Goal: Task Accomplishment & Management: Use online tool/utility

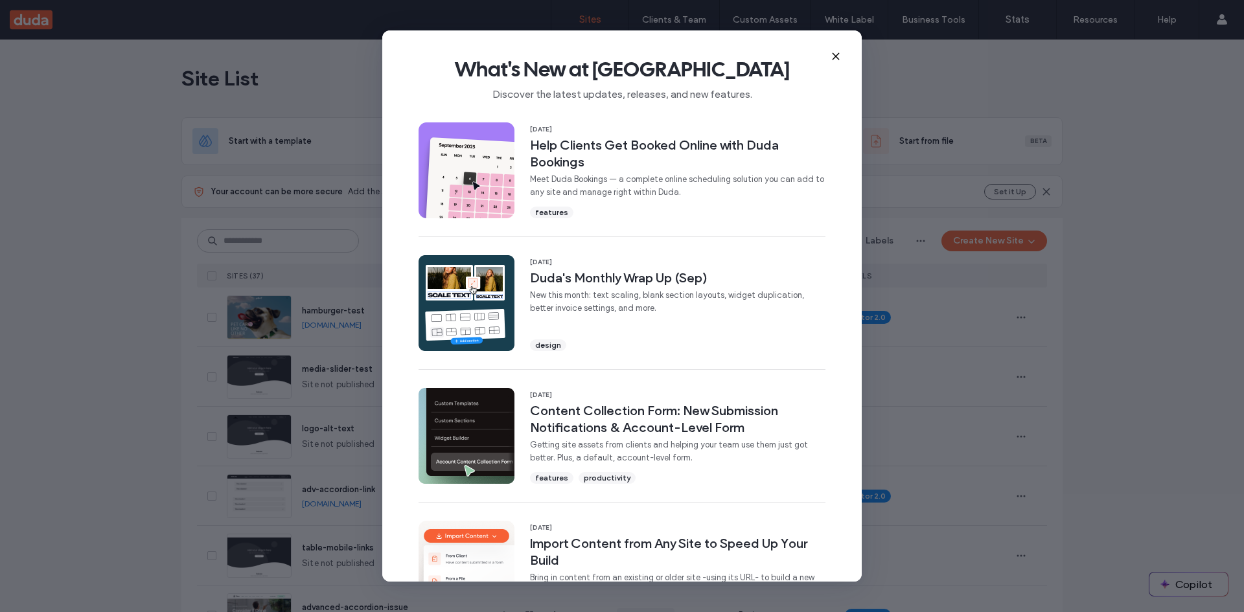
click at [840, 51] on icon at bounding box center [836, 56] width 10 height 10
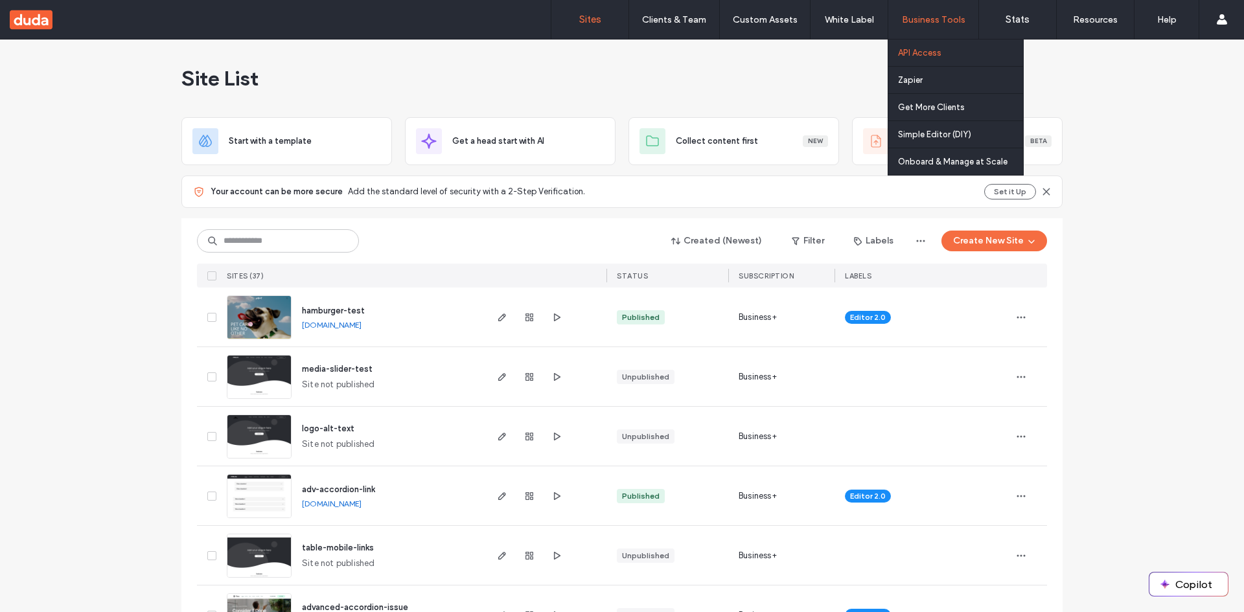
click at [918, 60] on link "API Access" at bounding box center [960, 53] width 125 height 27
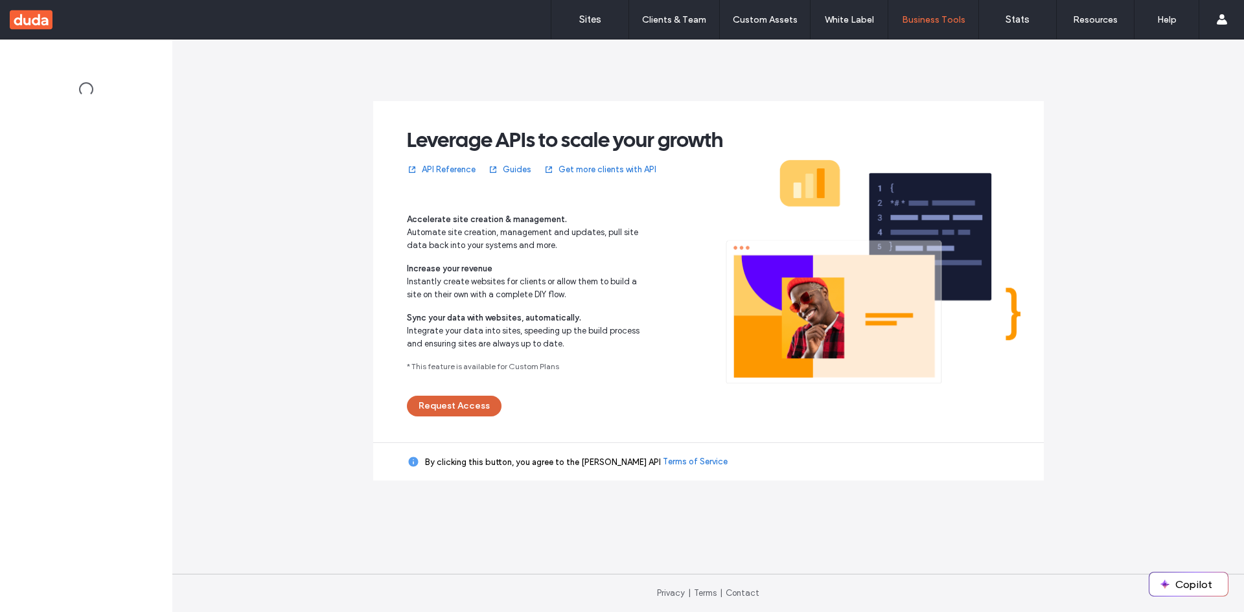
click at [445, 404] on button "Request Access" at bounding box center [454, 406] width 95 height 21
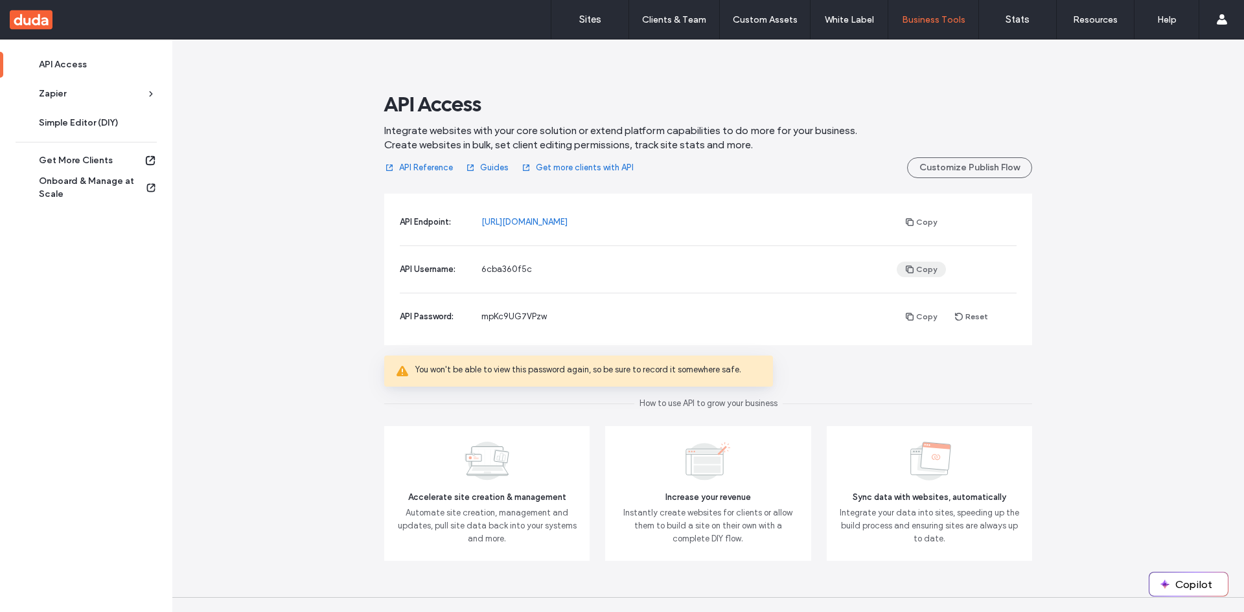
click at [918, 272] on button "Copy" at bounding box center [921, 270] width 49 height 16
click at [911, 273] on span "button" at bounding box center [911, 269] width 12 height 14
click at [909, 311] on span "button" at bounding box center [911, 317] width 12 height 14
click at [594, 25] on label "Sites" at bounding box center [590, 20] width 22 height 12
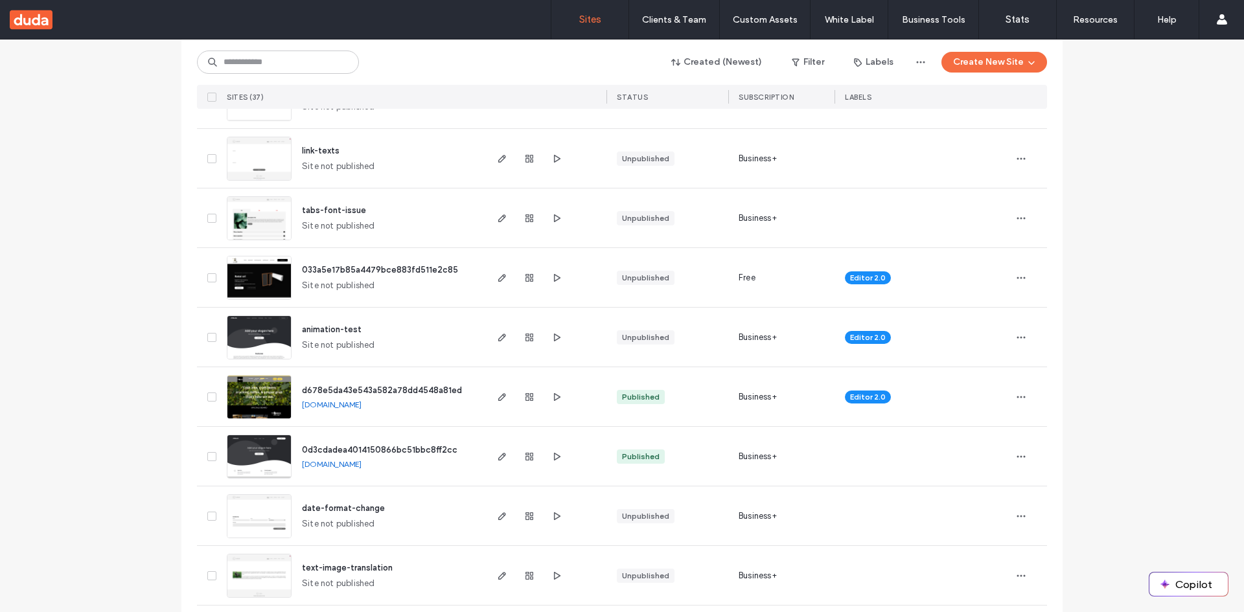
scroll to position [1122, 0]
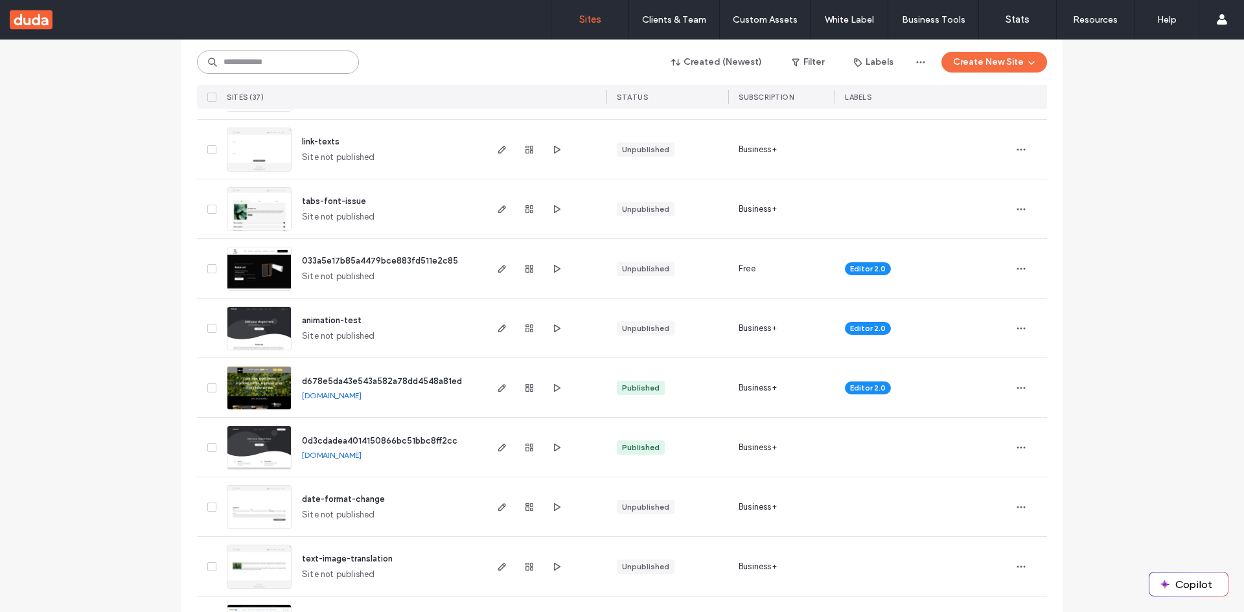
click at [301, 62] on input at bounding box center [278, 62] width 162 height 23
paste input "**********"
type input "**********"
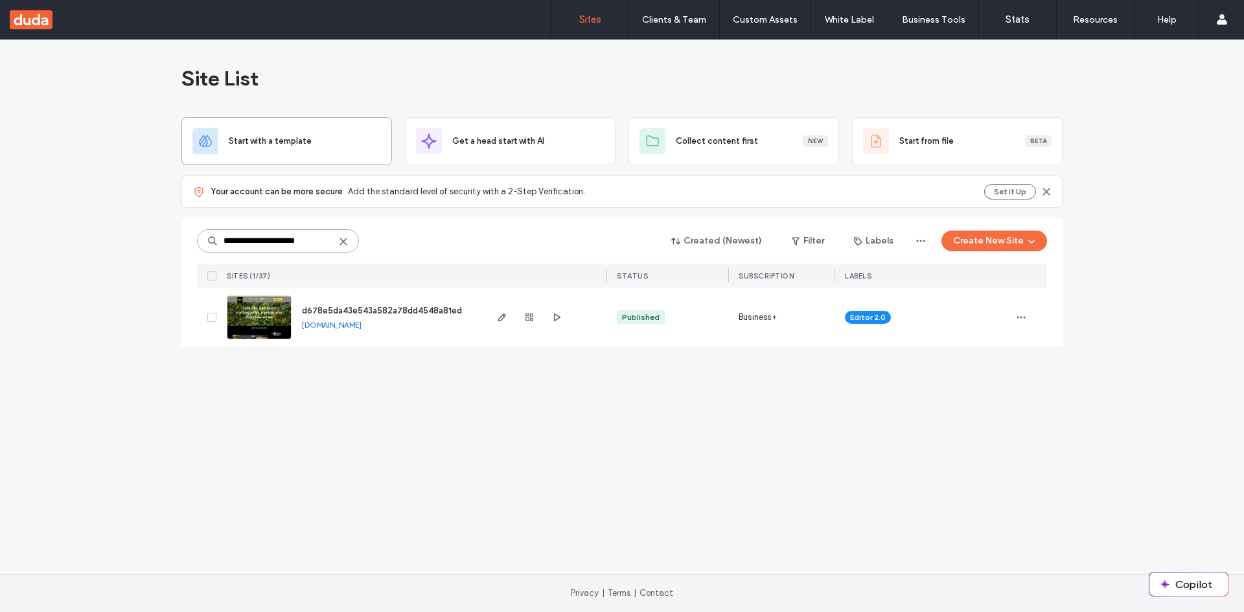
scroll to position [0, 0]
click at [342, 308] on span "d678e5da43e543a582a78dd4548a81ed" at bounding box center [382, 311] width 160 height 10
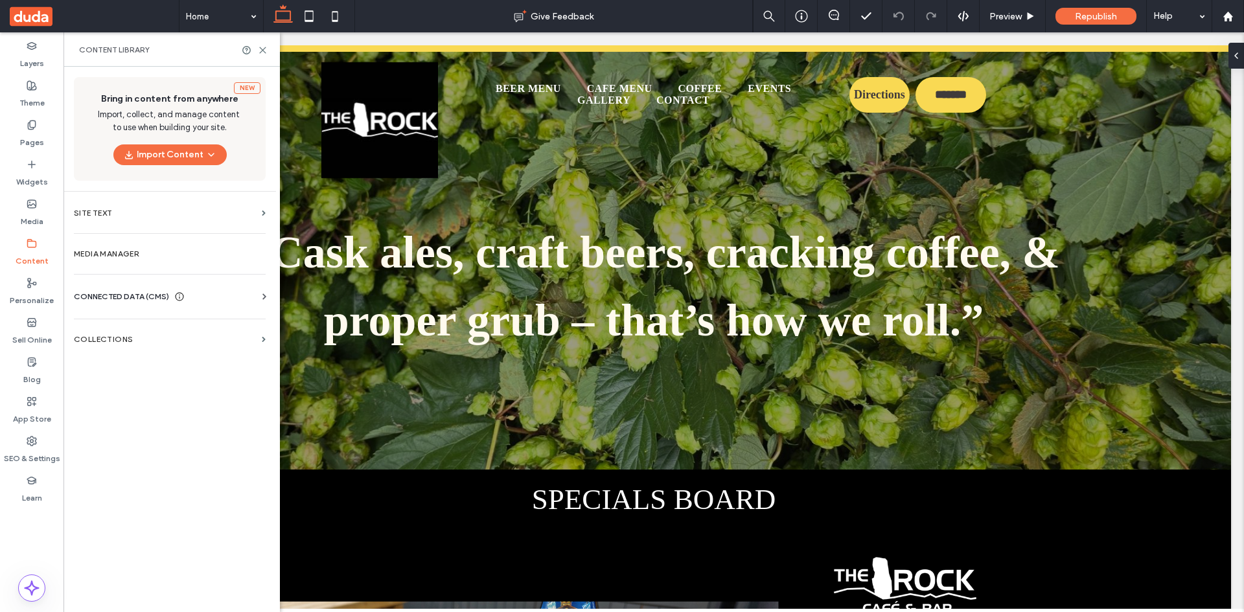
click at [157, 292] on span "CONNECTED DATA (CMS)" at bounding box center [121, 296] width 95 height 13
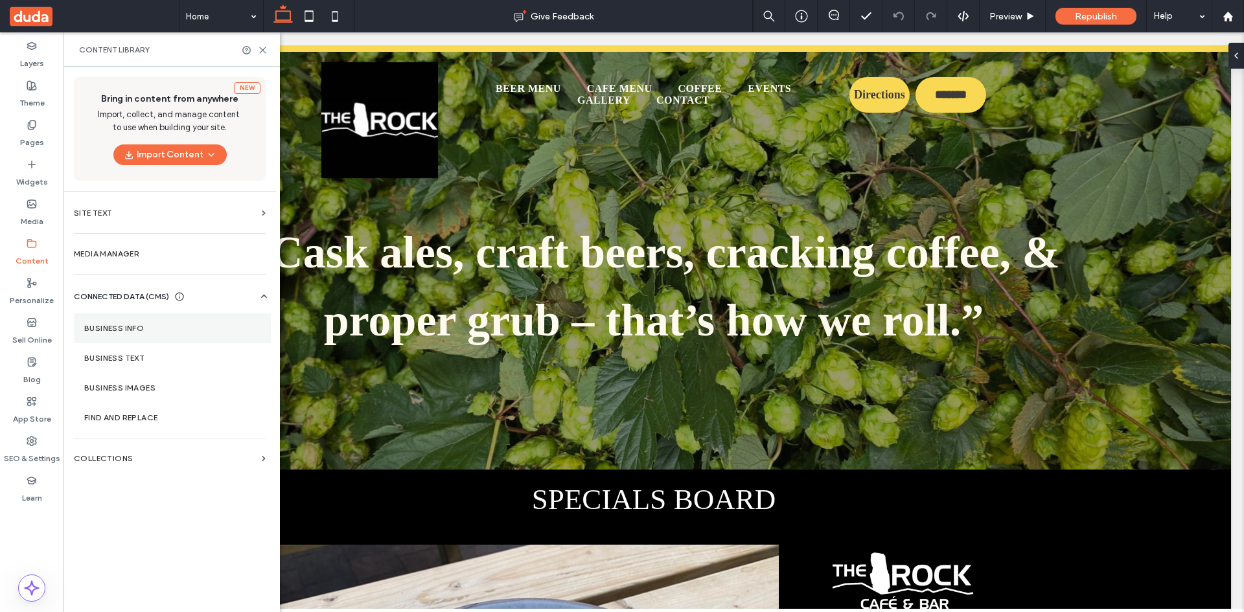
click at [135, 323] on section "Business Info" at bounding box center [172, 329] width 197 height 30
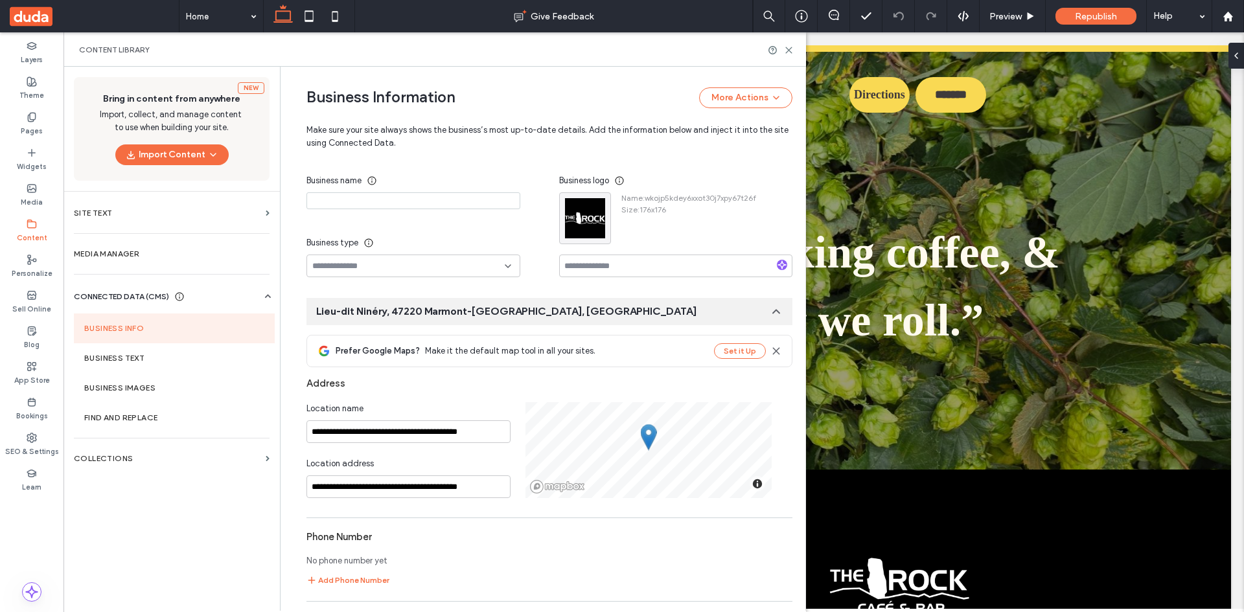
scroll to position [171, 0]
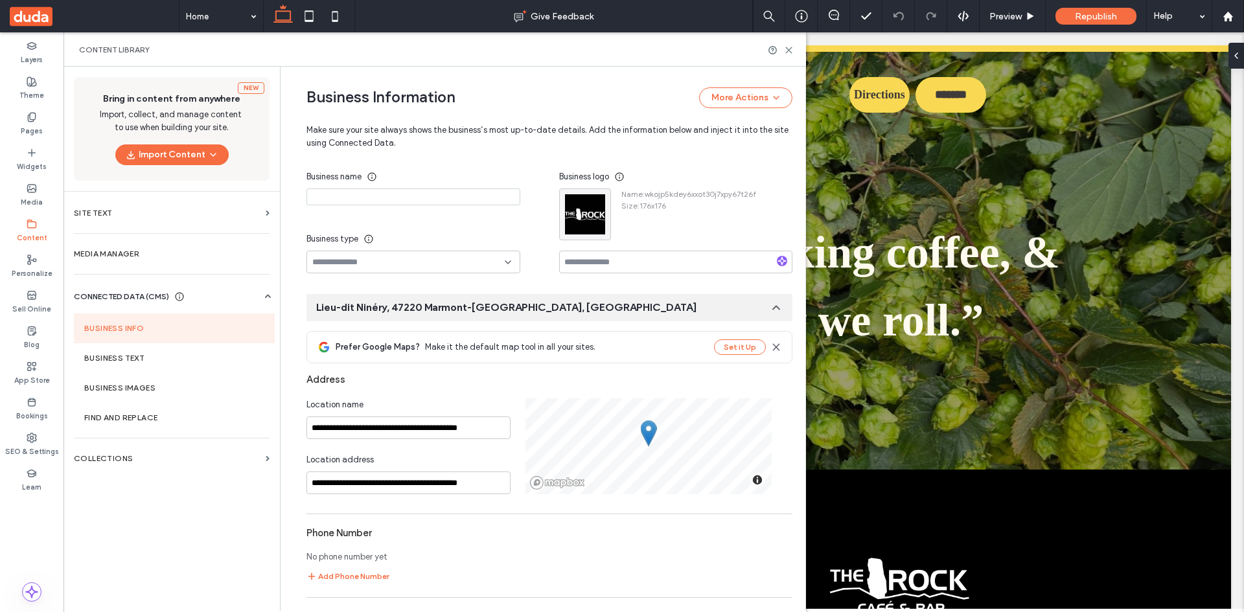
click at [770, 310] on icon at bounding box center [776, 307] width 13 height 13
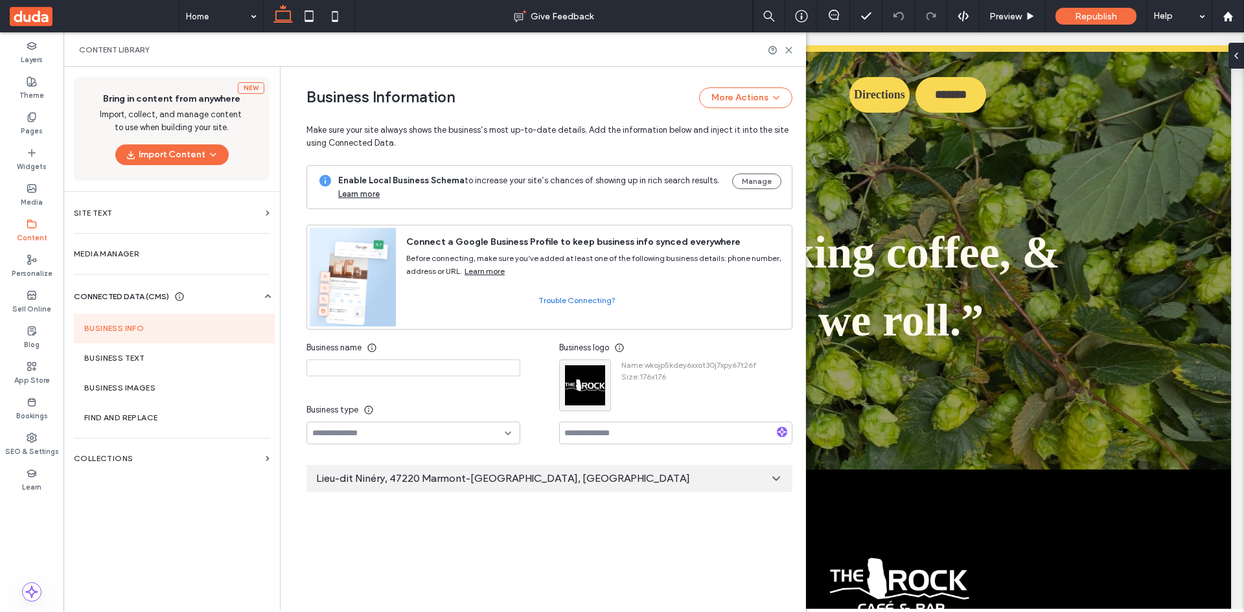
scroll to position [0, 0]
click at [773, 482] on icon at bounding box center [776, 478] width 13 height 13
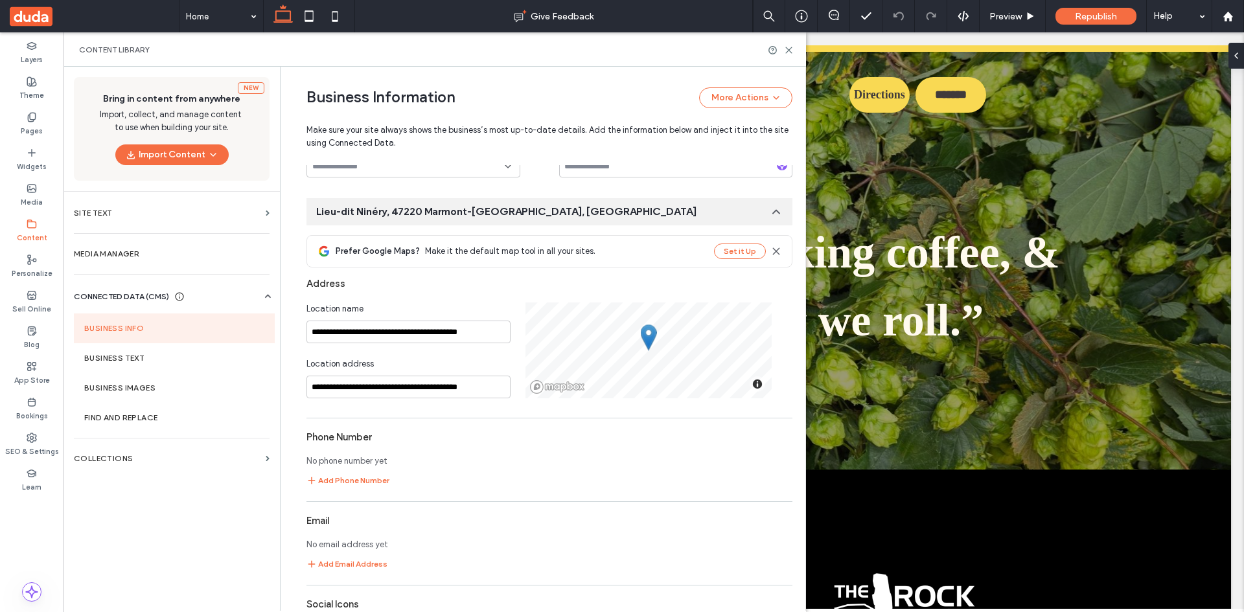
scroll to position [272, 0]
